Goal: Contribute content: Contribute content

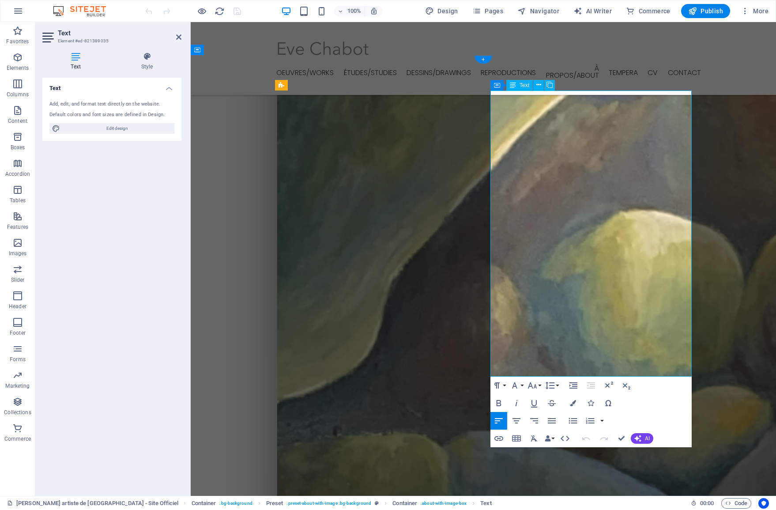
scroll to position [479, 0]
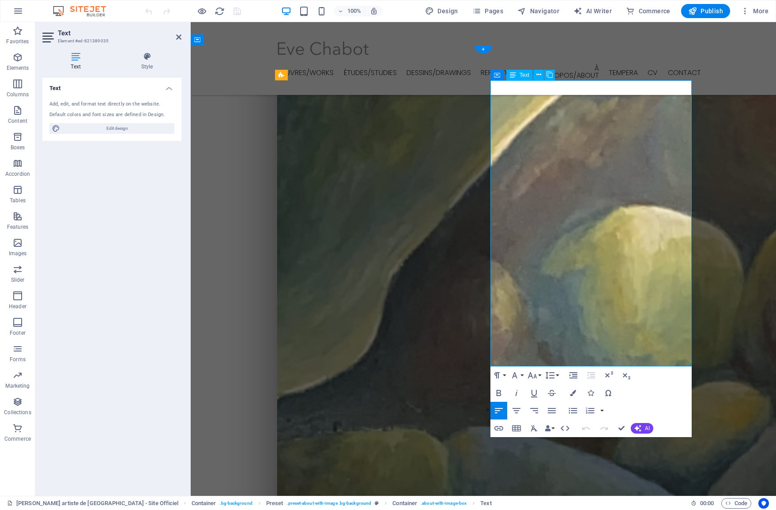
drag, startPoint x: 563, startPoint y: 337, endPoint x: 372, endPoint y: 315, distance: 192.0
click at [563, 337] on icon "button" at bounding box center [559, 338] width 9 height 8
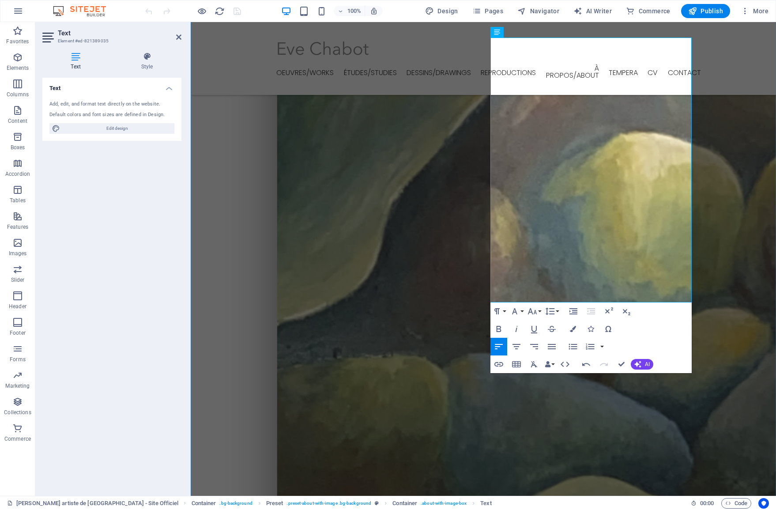
scroll to position [566, 0]
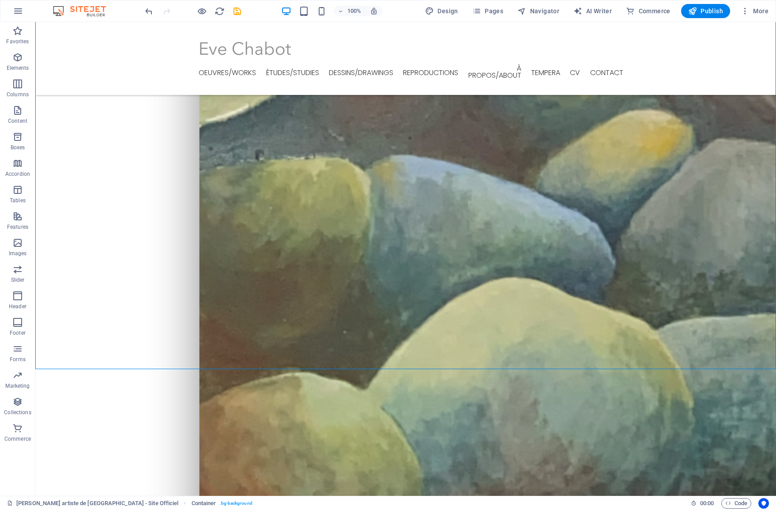
scroll to position [768, 0]
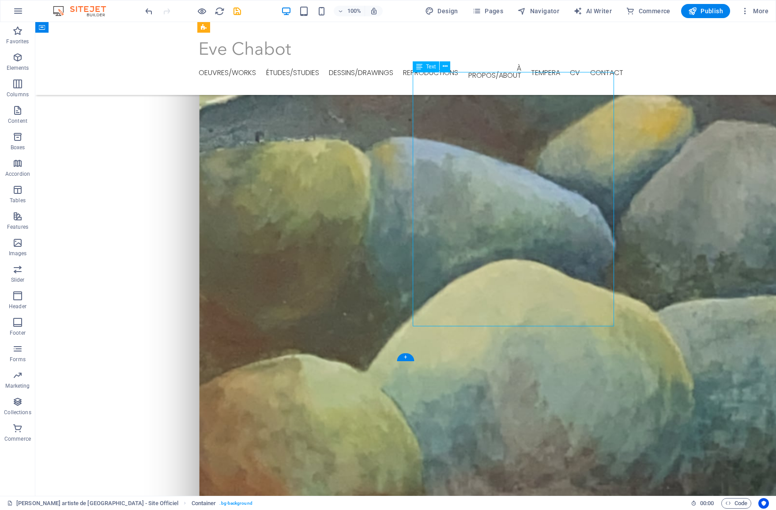
drag, startPoint x: 455, startPoint y: 320, endPoint x: 300, endPoint y: 320, distance: 155.4
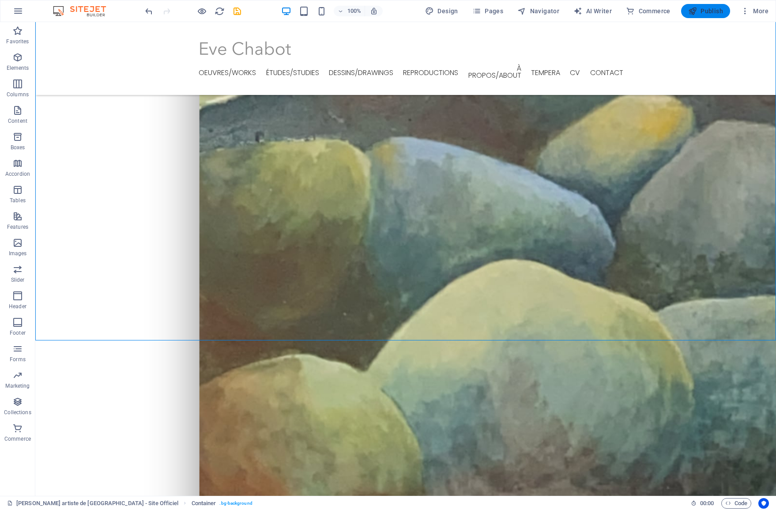
drag, startPoint x: 705, startPoint y: 17, endPoint x: 676, endPoint y: 34, distance: 33.4
click at [705, 17] on button "Publish" at bounding box center [705, 11] width 49 height 14
